Goal: Task Accomplishment & Management: Use online tool/utility

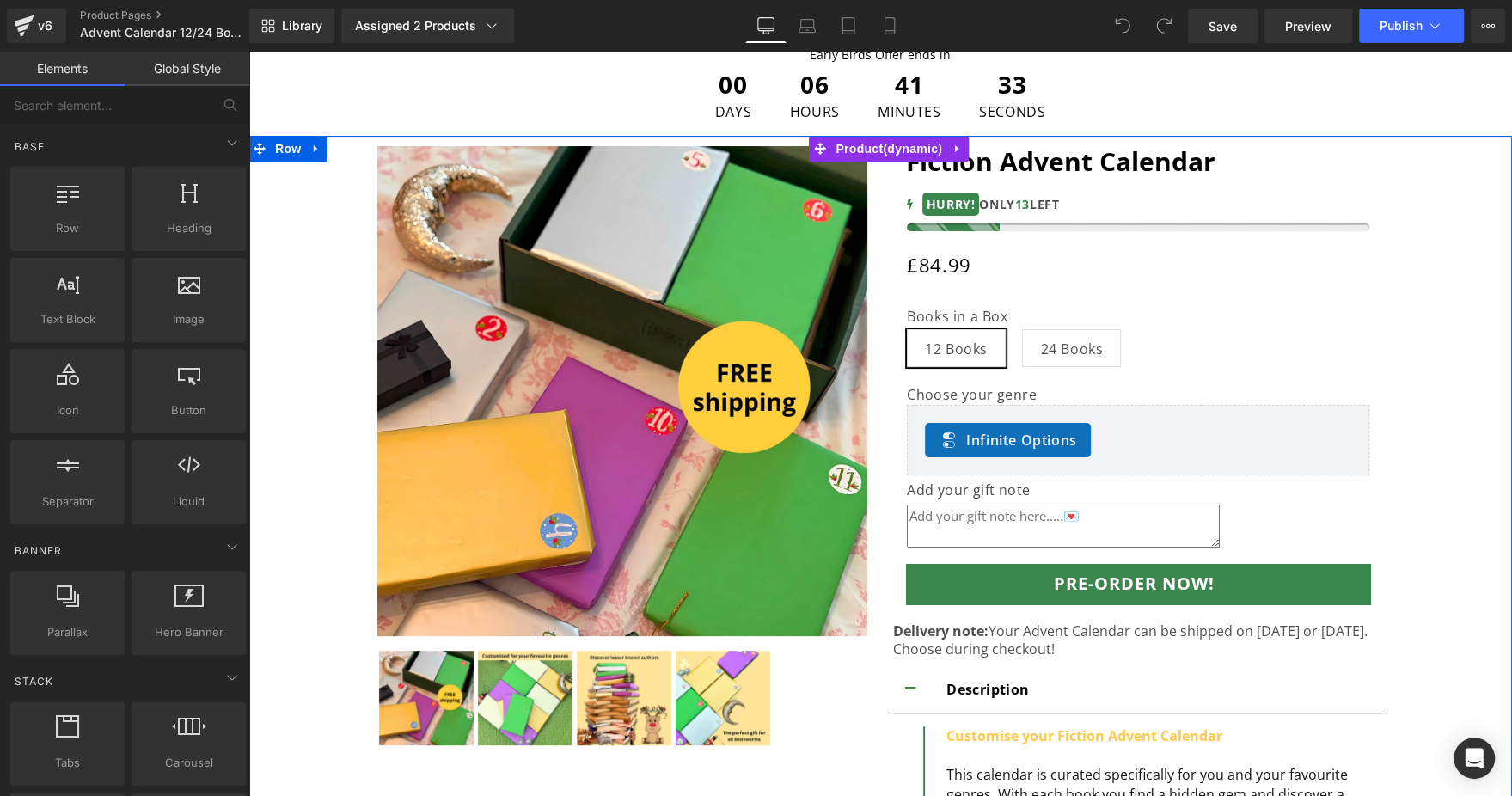
scroll to position [129, 0]
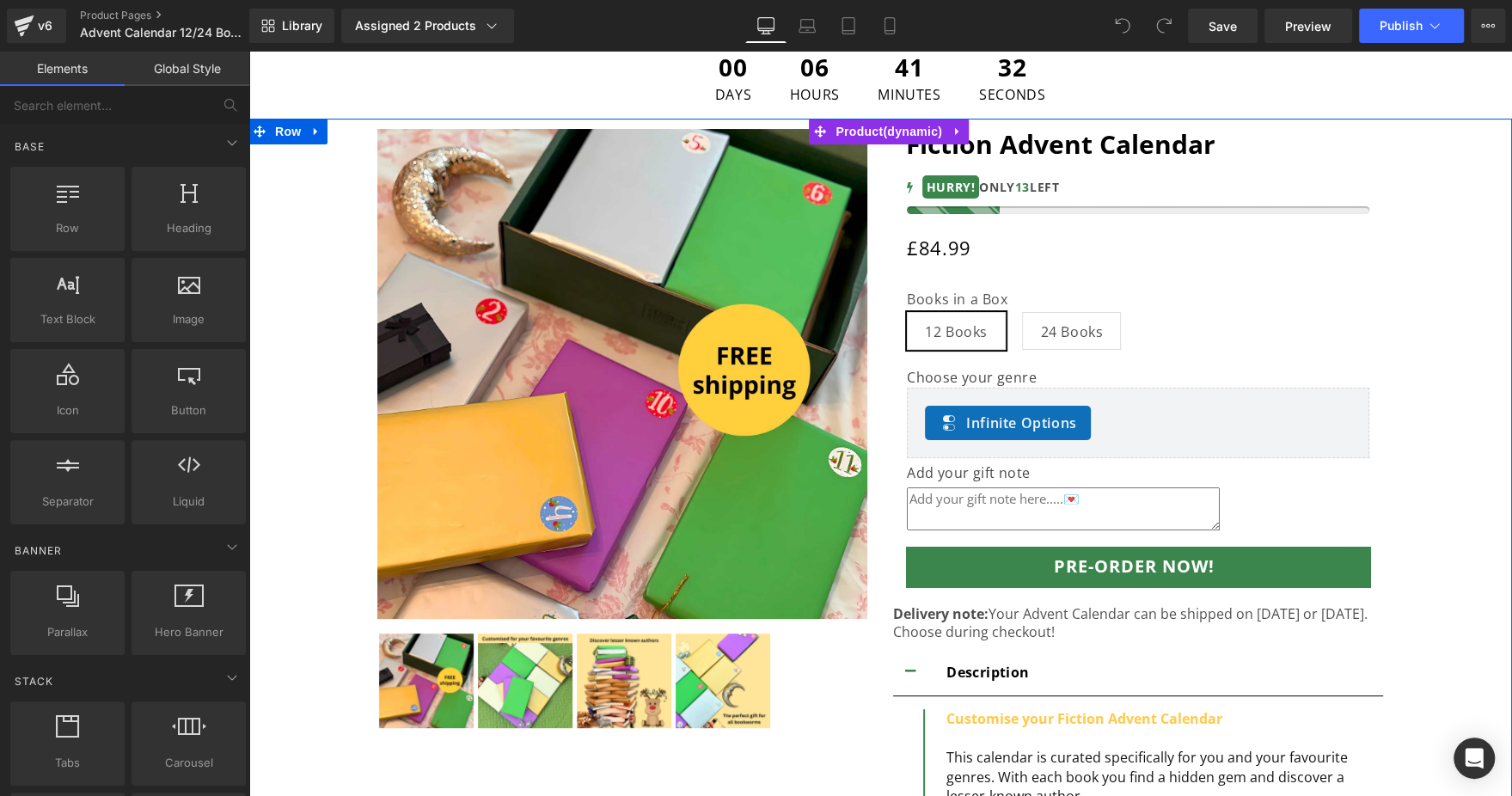
click at [1011, 624] on p "Delivery note: Your Advent Calendar can be shipped on [DATE] or [DATE]. Choose …" at bounding box center [1138, 623] width 490 height 36
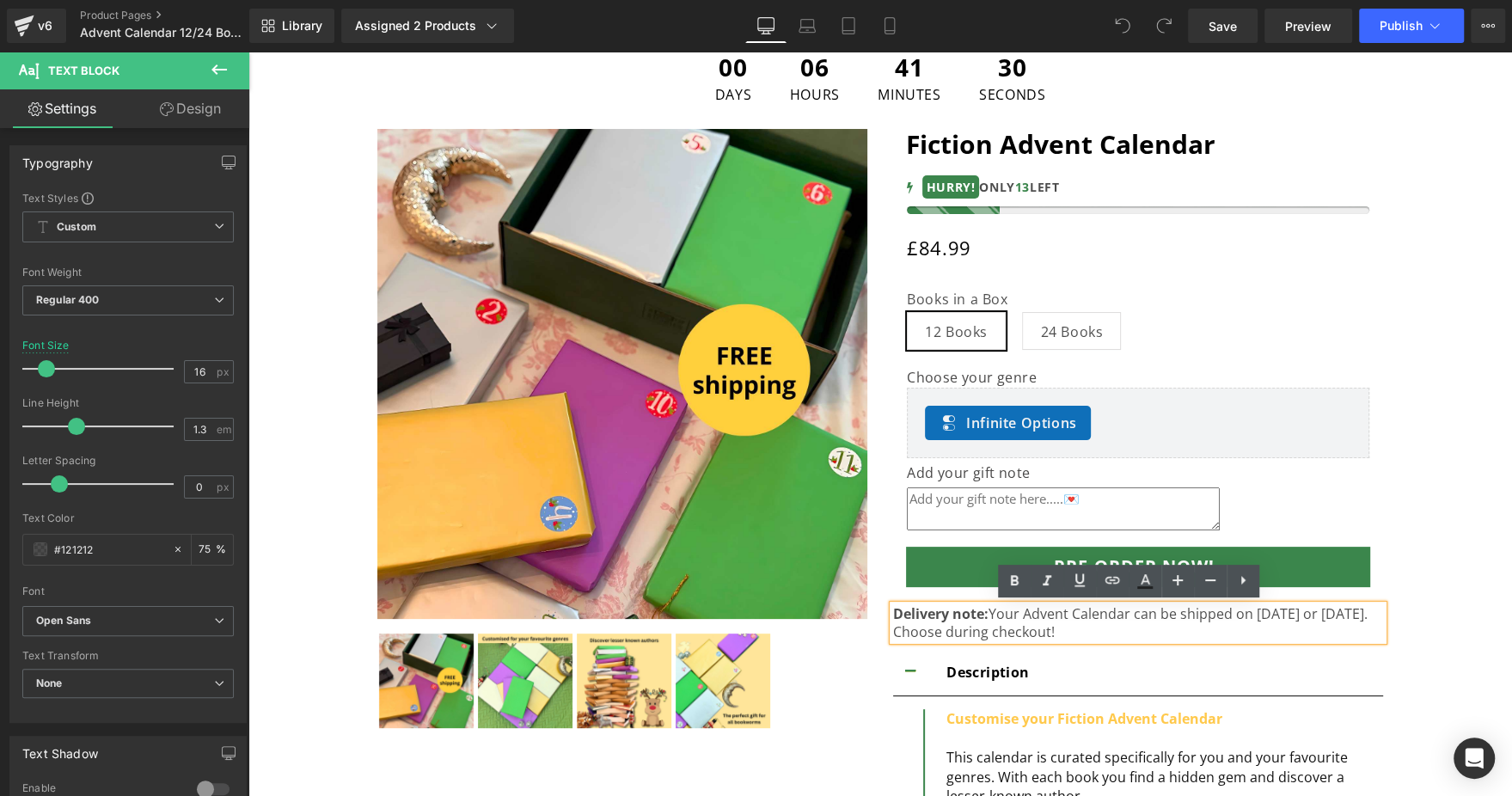
drag, startPoint x: 985, startPoint y: 613, endPoint x: 1109, endPoint y: 627, distance: 124.8
click at [1109, 627] on p "Delivery note: Your Advent Calendar can be shipped on [DATE] or [DATE]. Choose …" at bounding box center [1138, 623] width 490 height 36
paste div
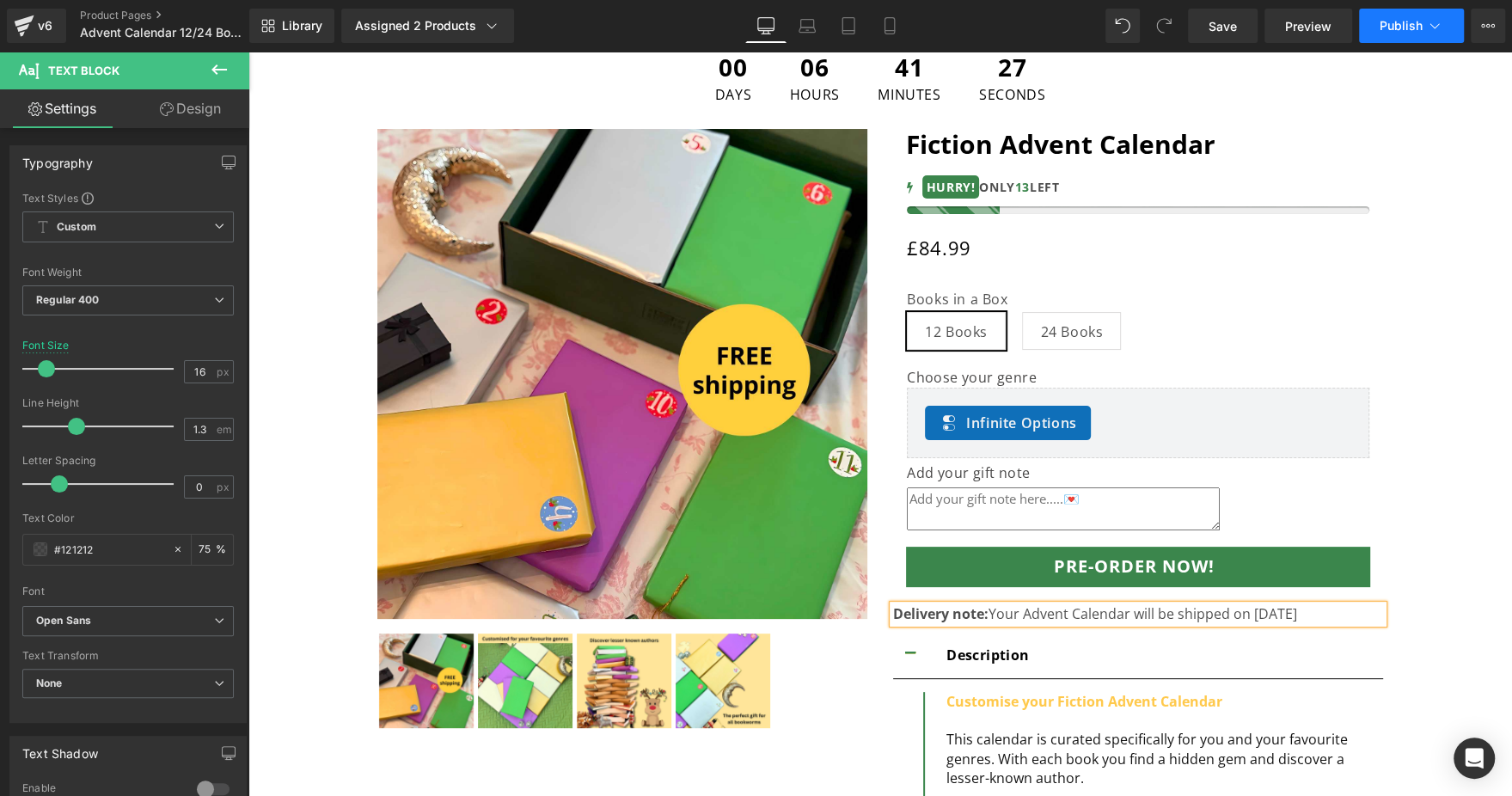
click at [1389, 15] on button "Publish" at bounding box center [1412, 25] width 105 height 34
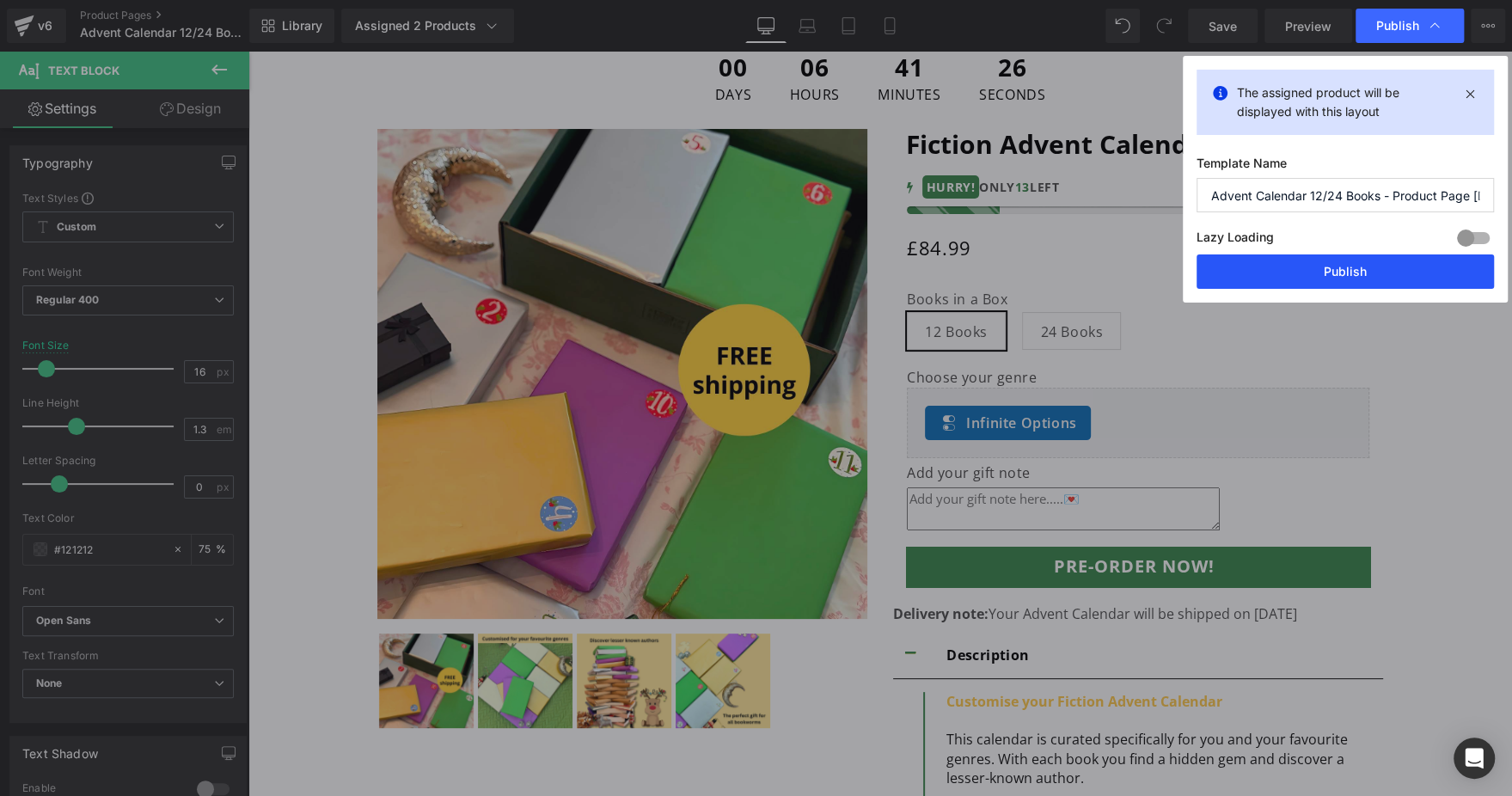
click at [1268, 264] on button "Publish" at bounding box center [1345, 271] width 297 height 34
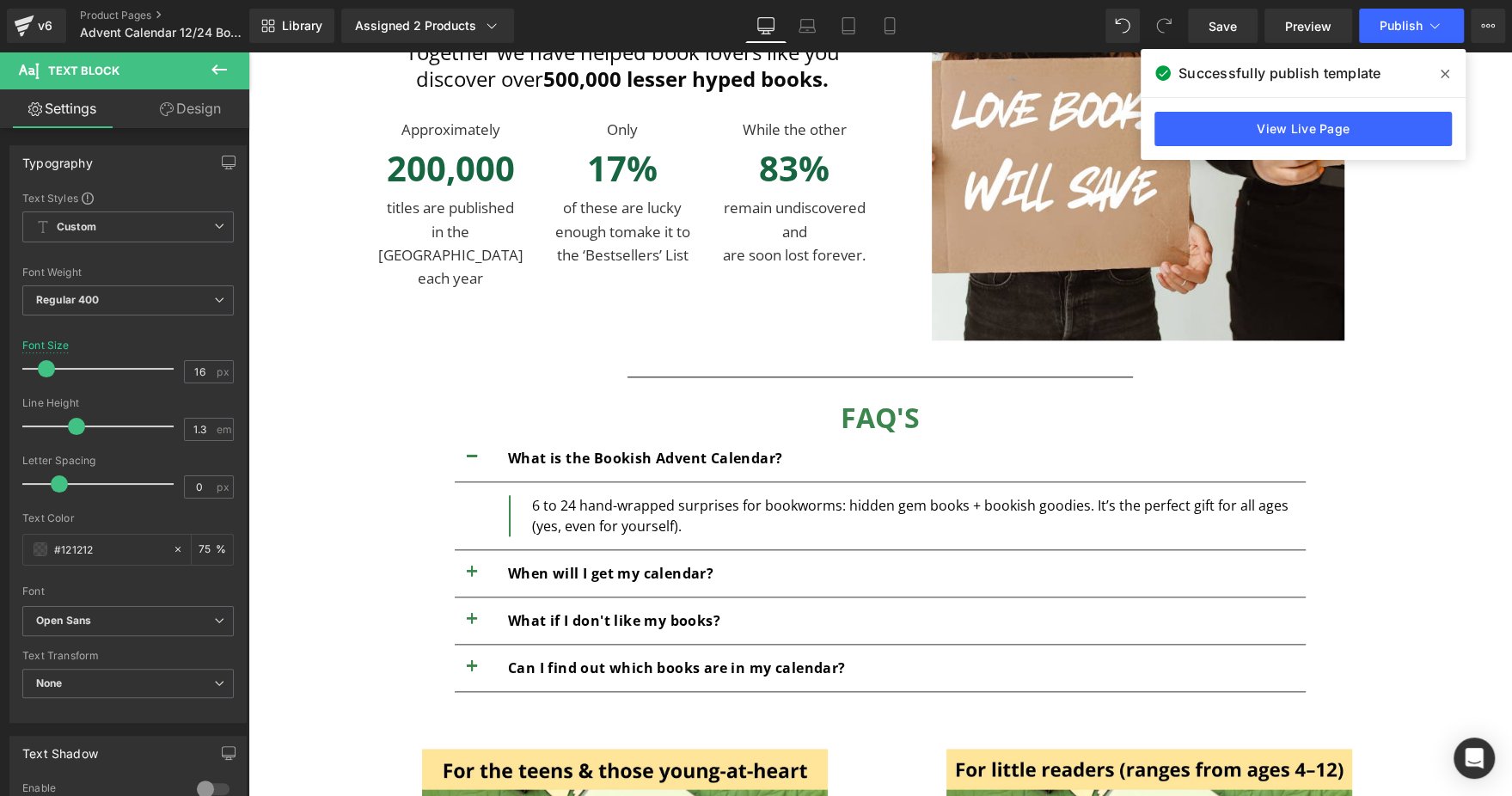
scroll to position [1288, 0]
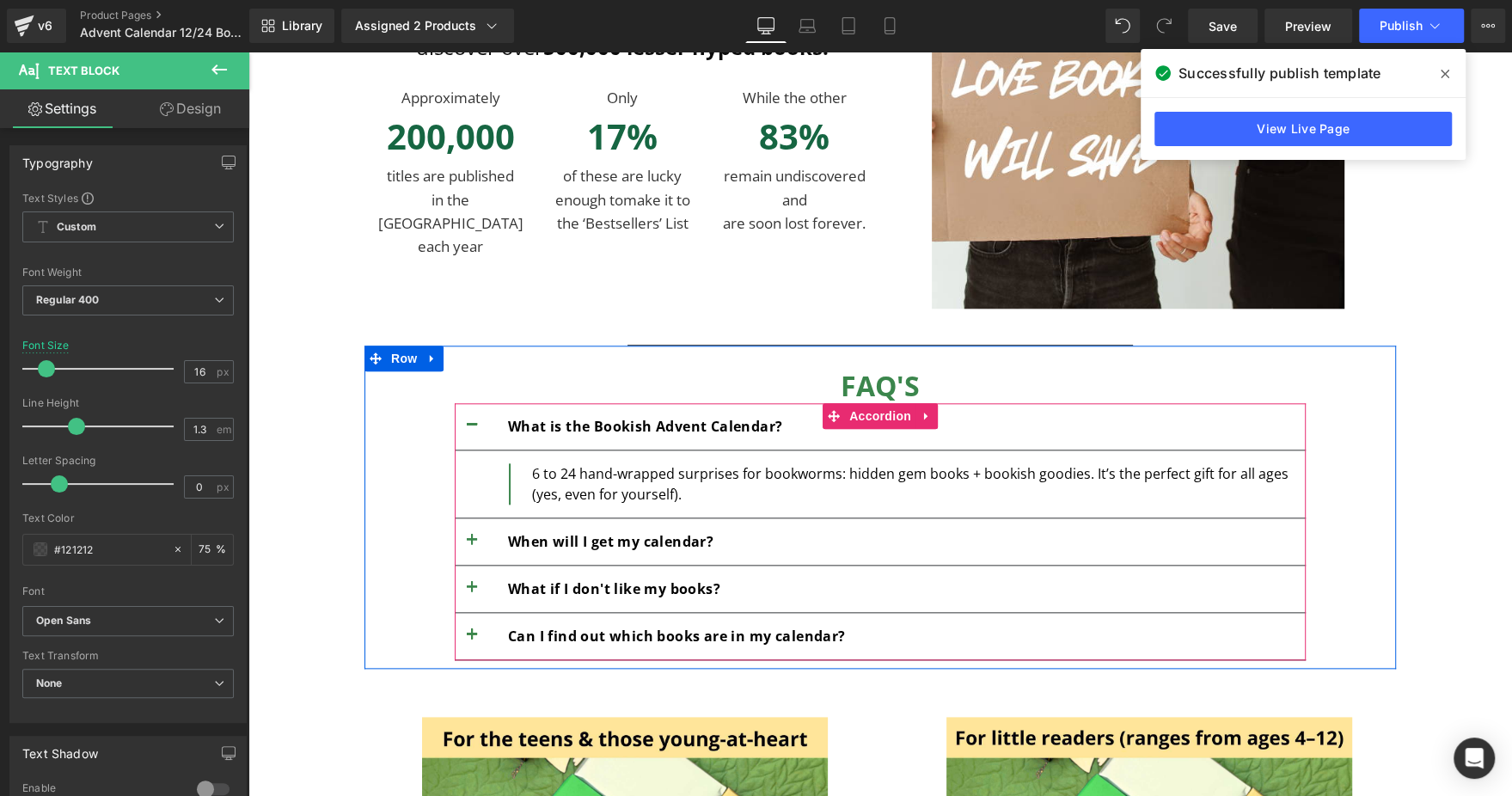
click at [466, 542] on button "button" at bounding box center [471, 541] width 34 height 47
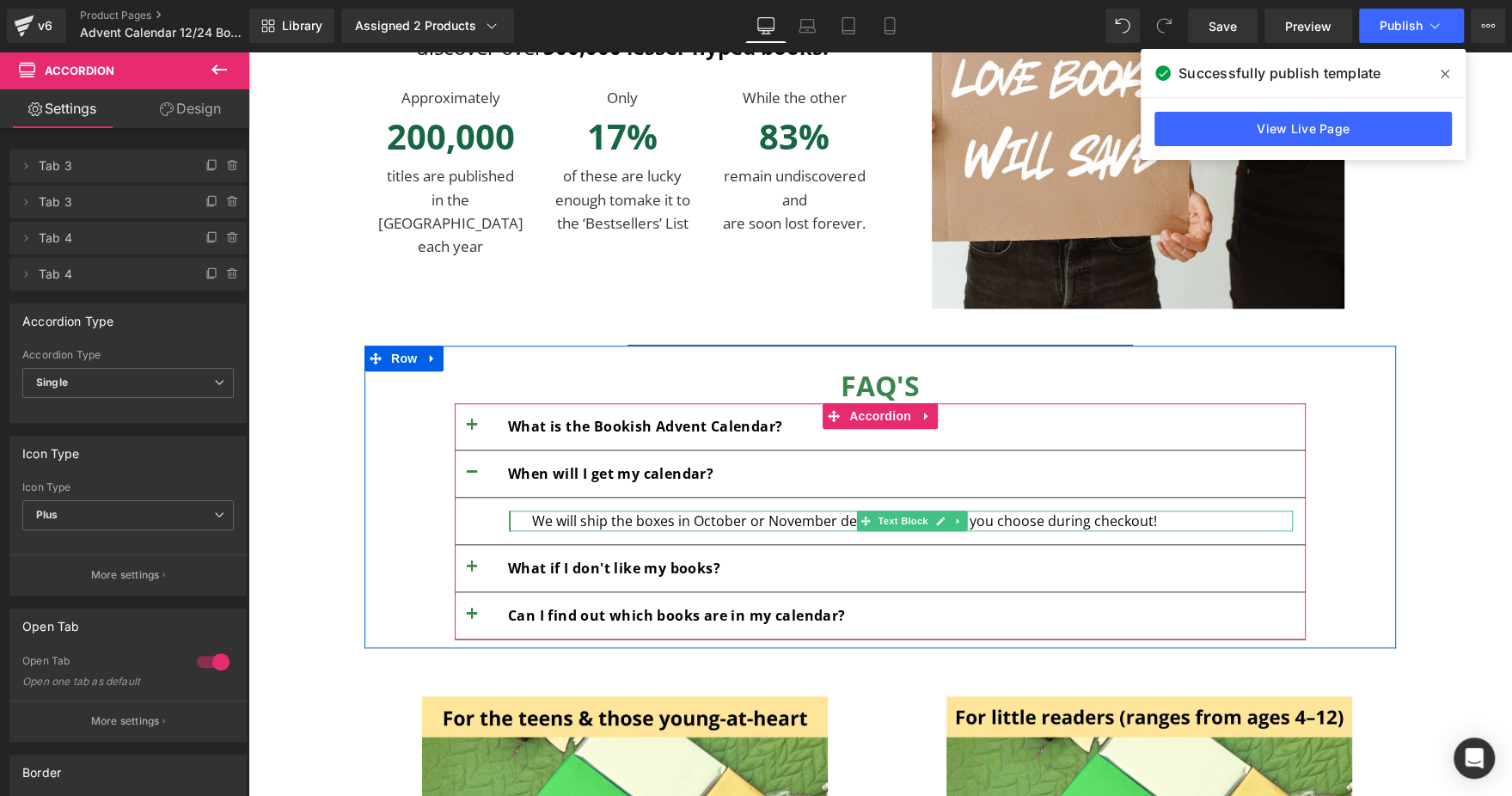
click at [585, 516] on div "We will ship the boxes in October or November depending on what you choose duri…" at bounding box center [912, 521] width 761 height 21
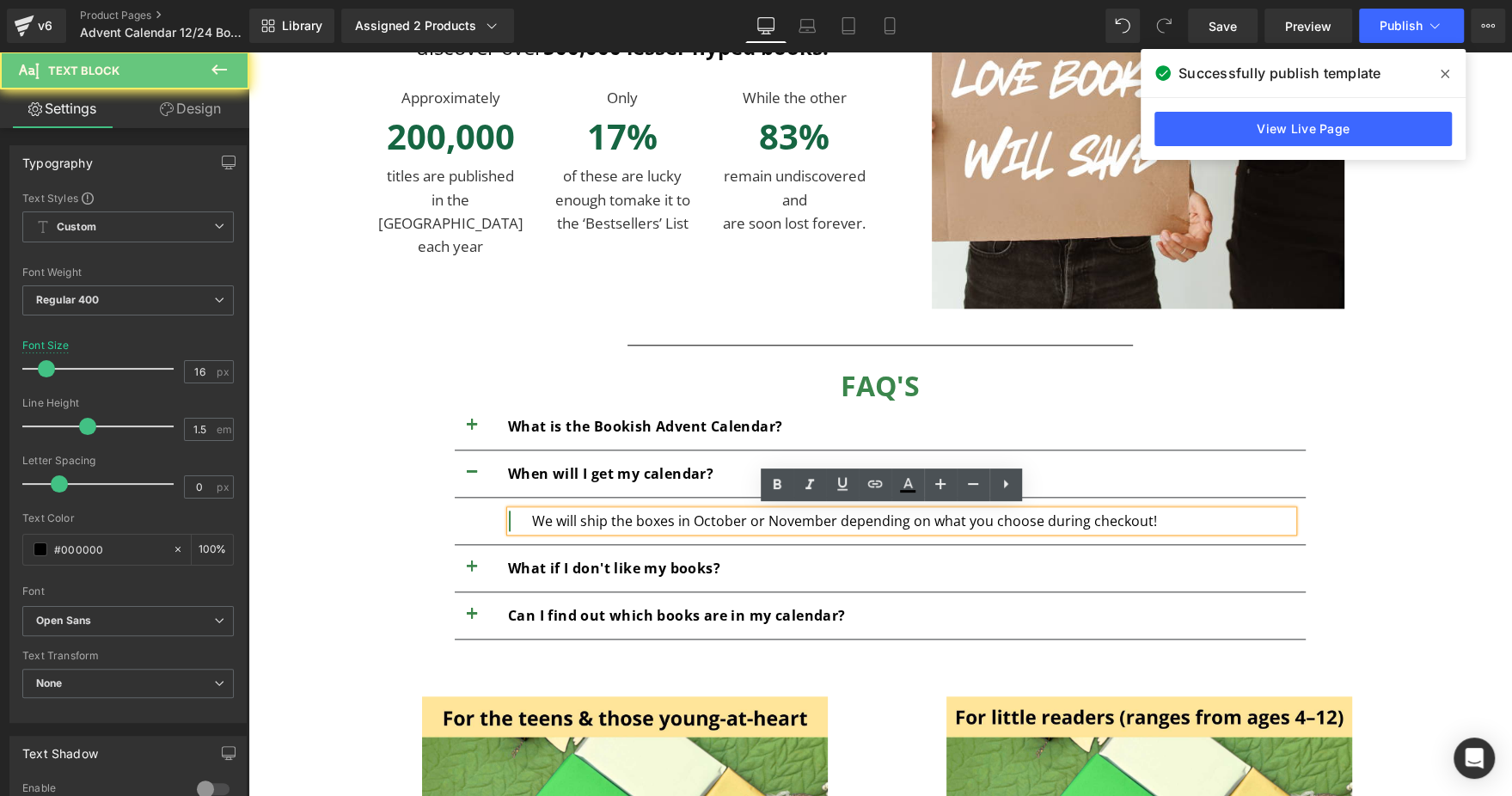
click at [585, 516] on div "We will ship the boxes in October or November depending on what you choose duri…" at bounding box center [912, 521] width 761 height 21
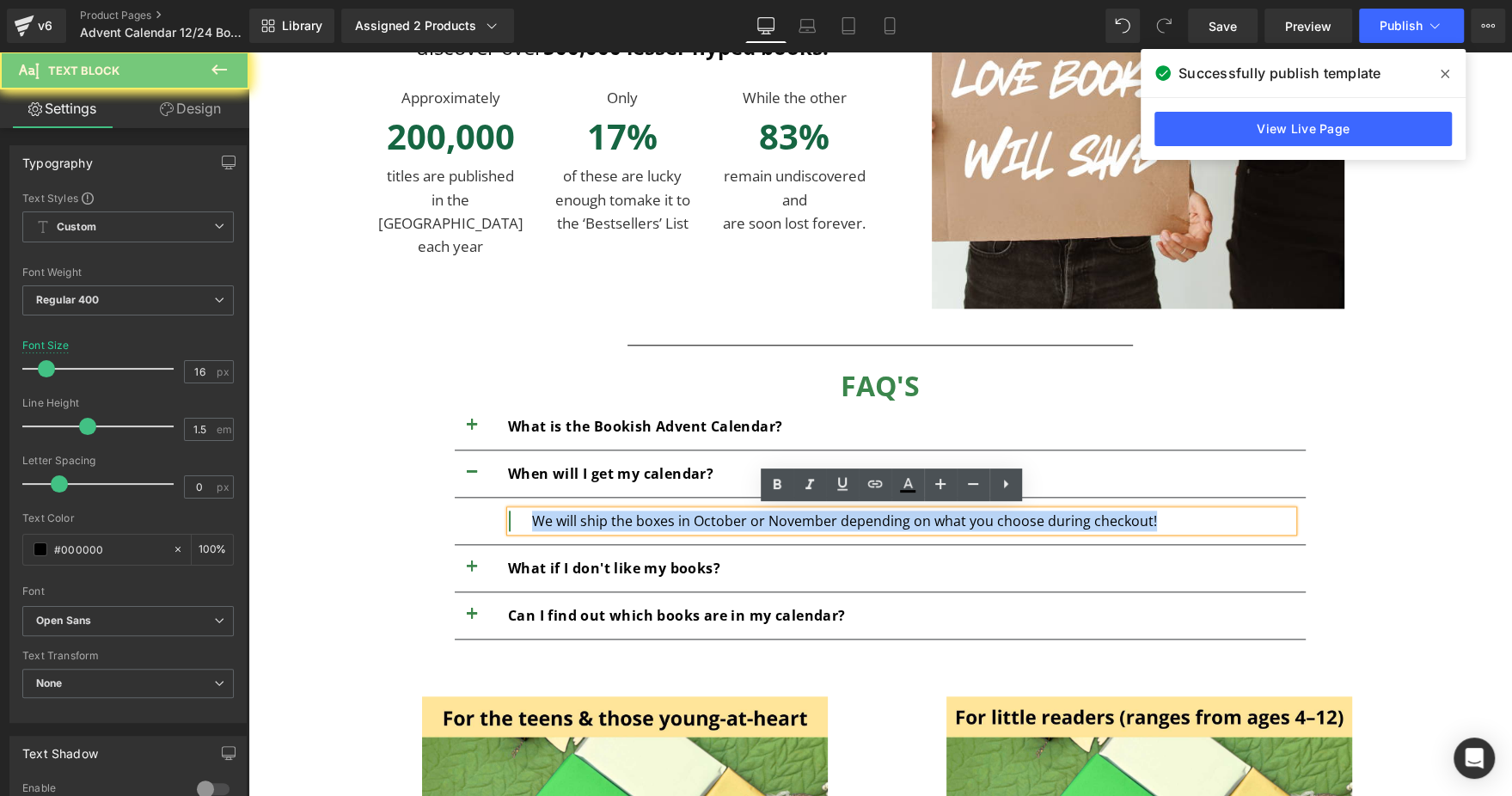
click at [585, 516] on div "We will ship the boxes in October or November depending on what you choose duri…" at bounding box center [912, 521] width 761 height 21
paste div
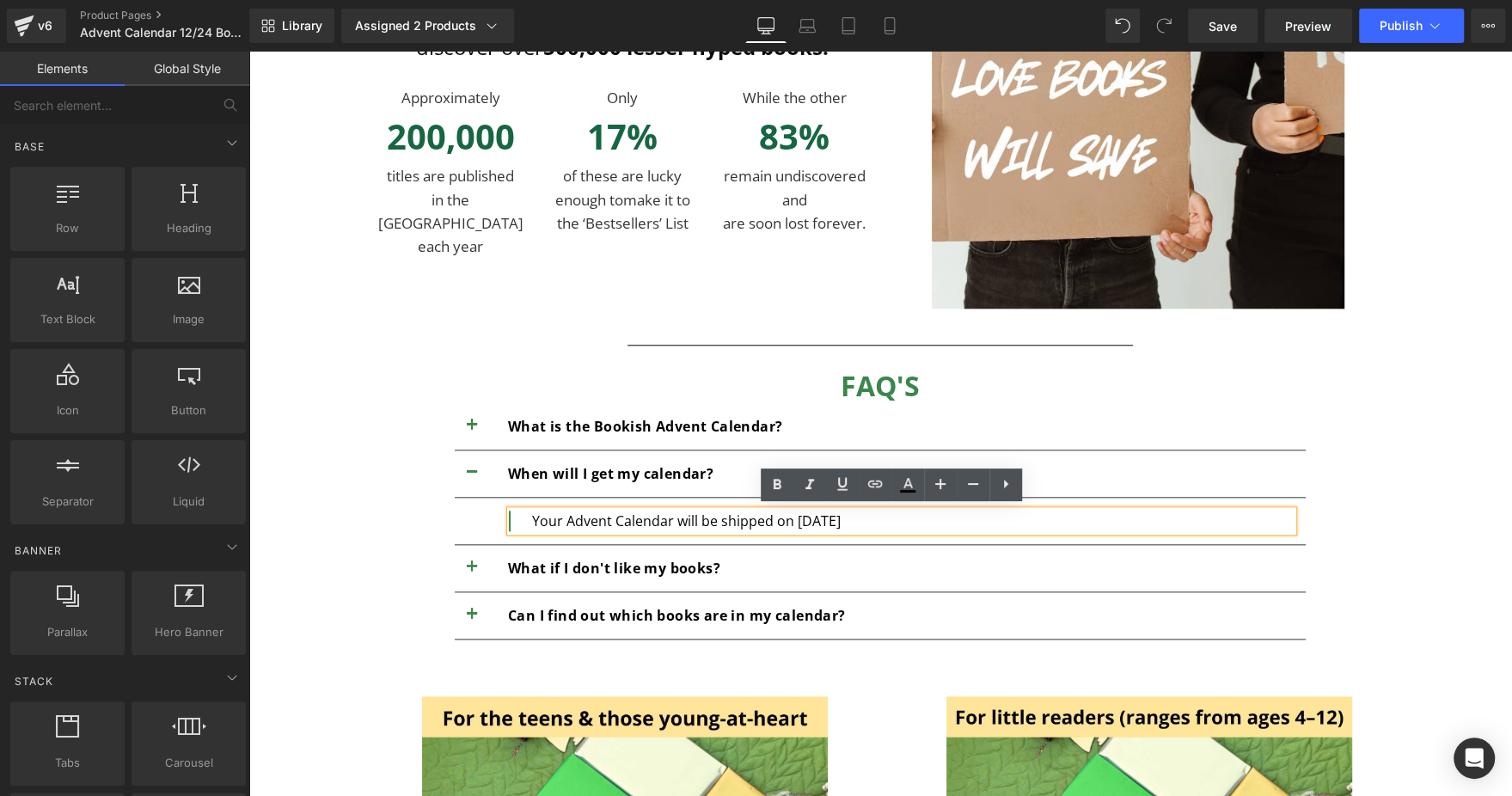
click at [1425, 400] on div "Early Birds Offer ends in Text Block 00 Days 06 Hours 40 Minutes 40 Seconds Cou…" at bounding box center [880, 118] width 1264 height 2496
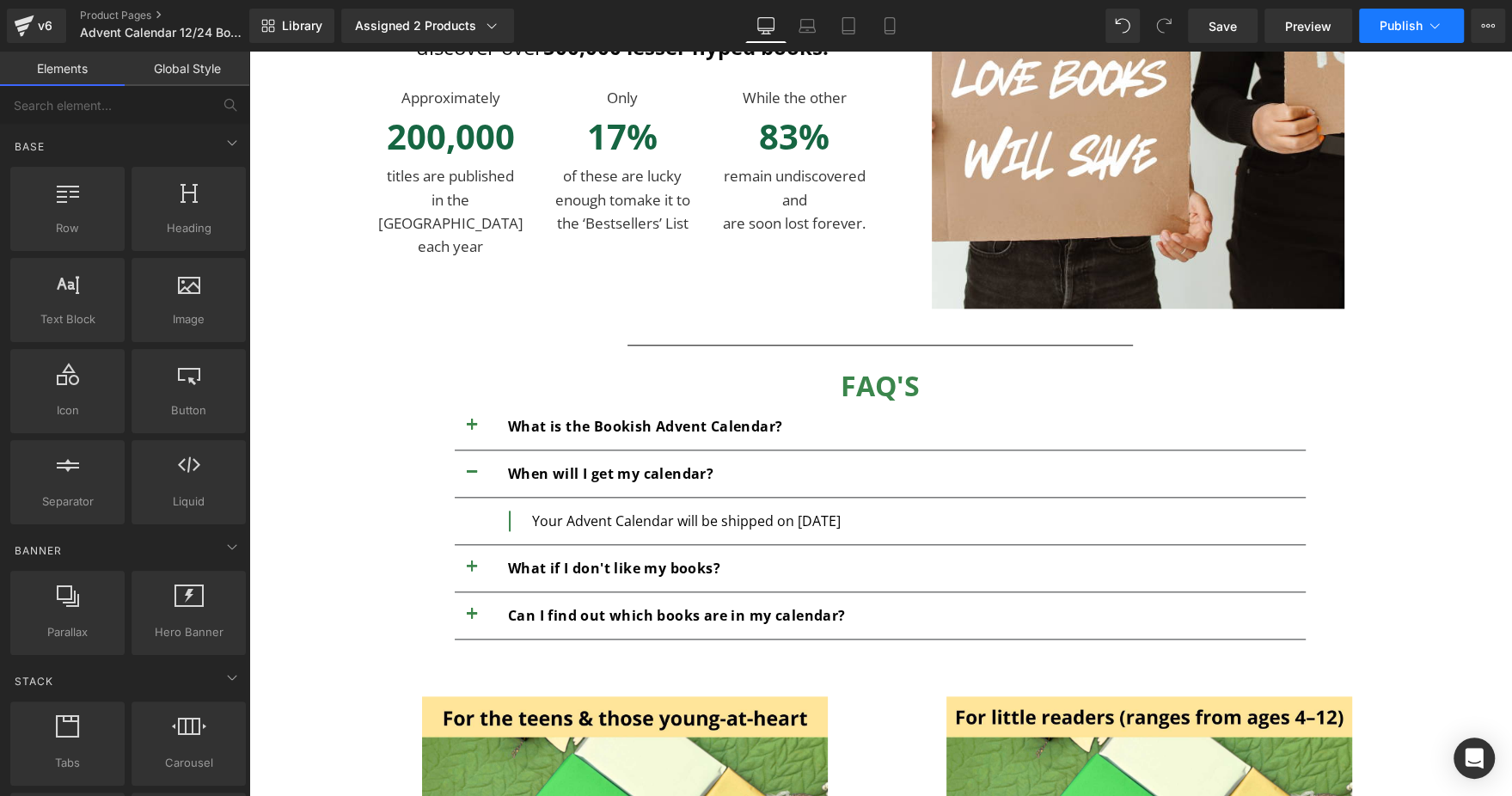
click at [1376, 27] on button "Publish" at bounding box center [1412, 25] width 105 height 34
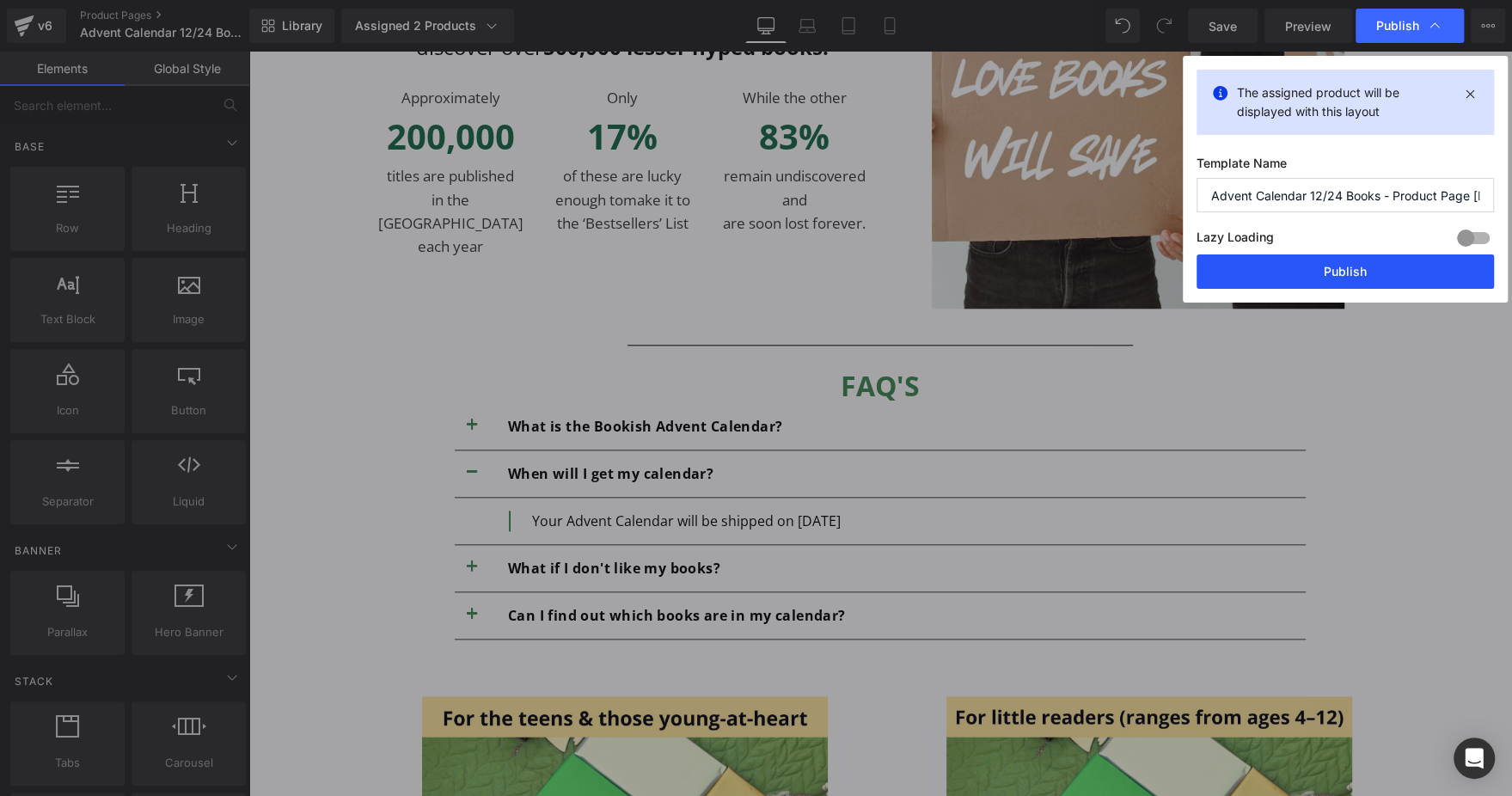
click at [1336, 262] on button "Publish" at bounding box center [1345, 271] width 297 height 34
